Goal: Check status: Check status

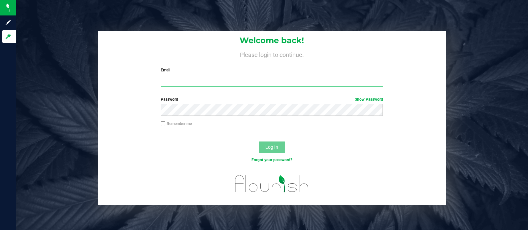
click at [230, 78] on input "Email" at bounding box center [272, 81] width 222 height 12
type input "[EMAIL_ADDRESS][DOMAIN_NAME]"
click at [259, 142] on button "Log In" at bounding box center [272, 148] width 26 height 12
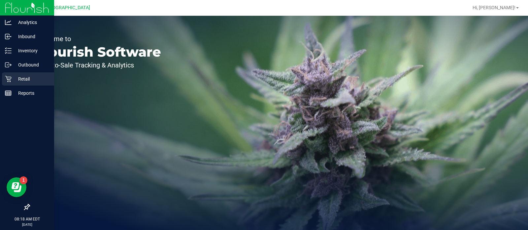
click at [13, 77] on p "Retail" at bounding box center [32, 79] width 40 height 8
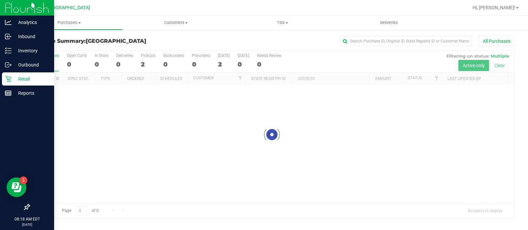
click at [13, 77] on p "Retail" at bounding box center [32, 79] width 40 height 8
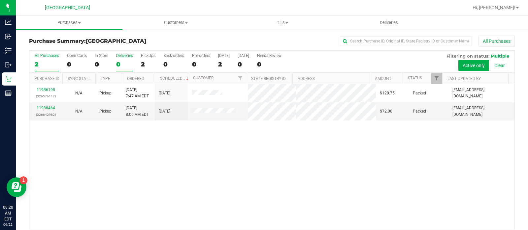
click at [132, 67] on div "0" at bounding box center [124, 65] width 17 height 8
click at [0, 0] on input "Deliveries 0" at bounding box center [0, 0] width 0 height 0
